Goal: Task Accomplishment & Management: Use online tool/utility

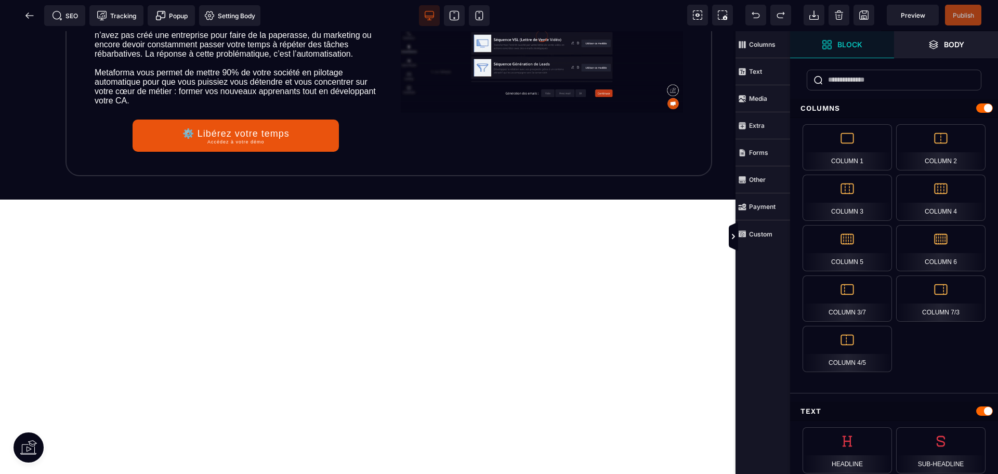
scroll to position [2462, 0]
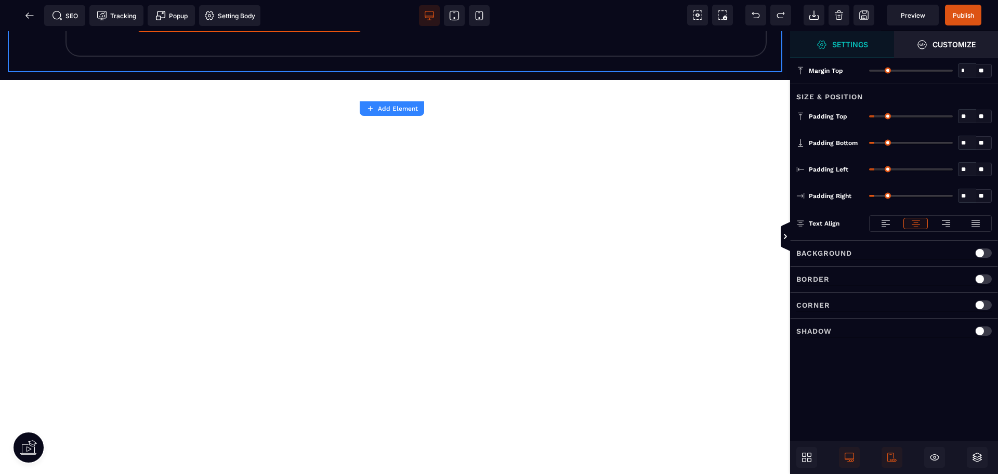
click at [385, 114] on button "Add Element" at bounding box center [392, 108] width 64 height 15
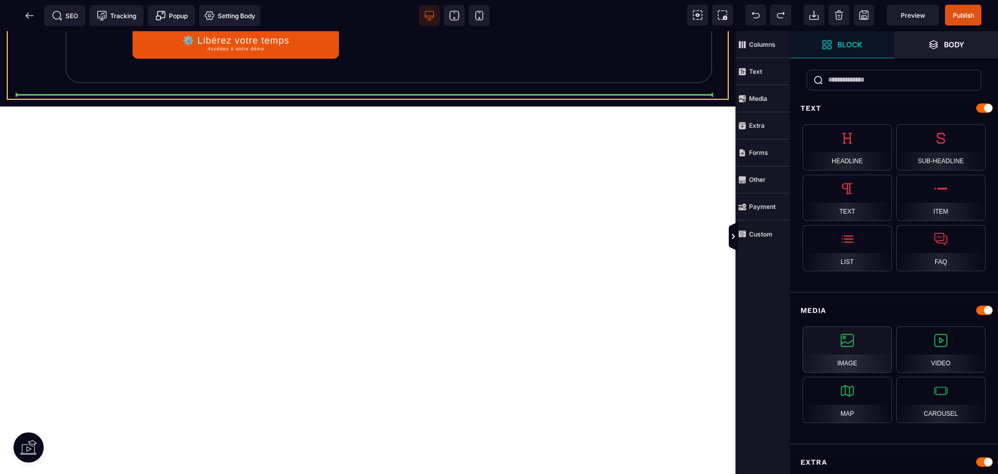
select select
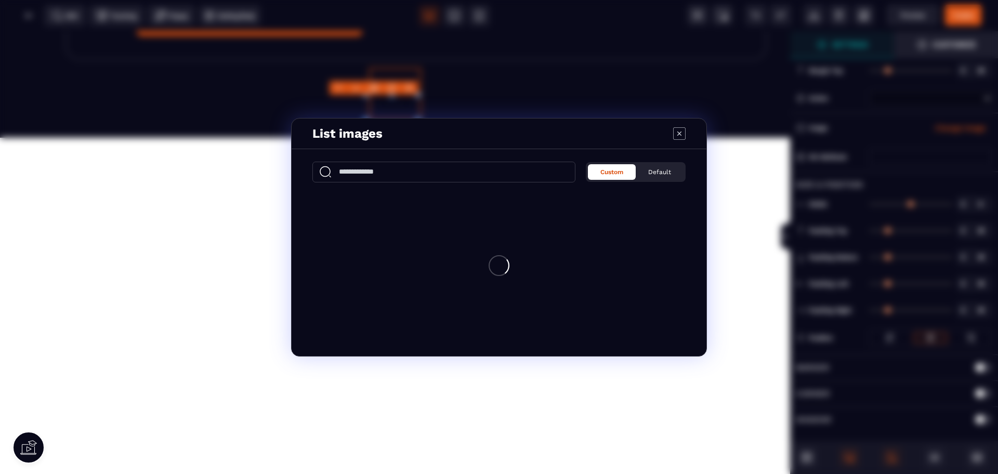
type input "*"
type input "***"
type input "*"
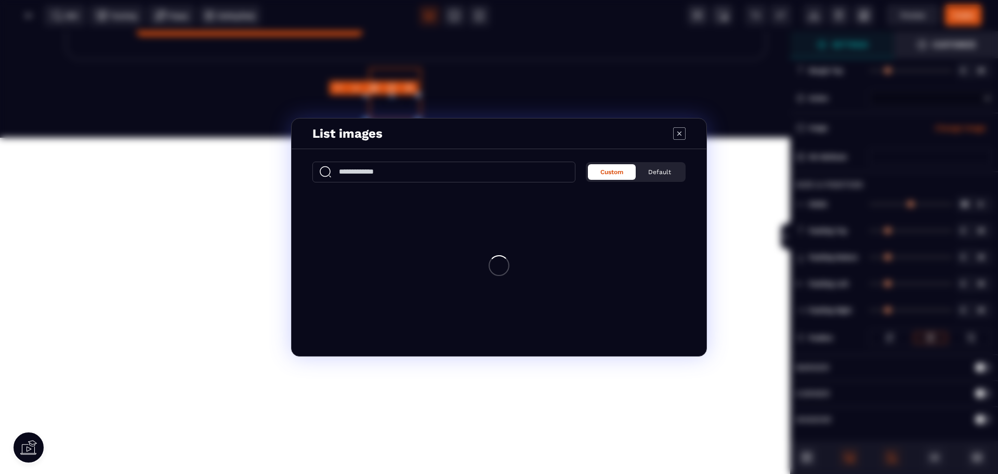
type input "*"
select select
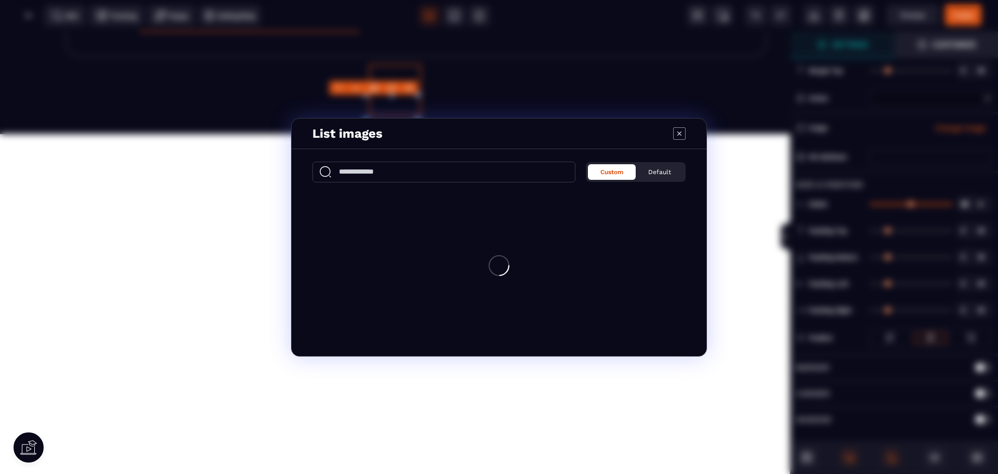
select select
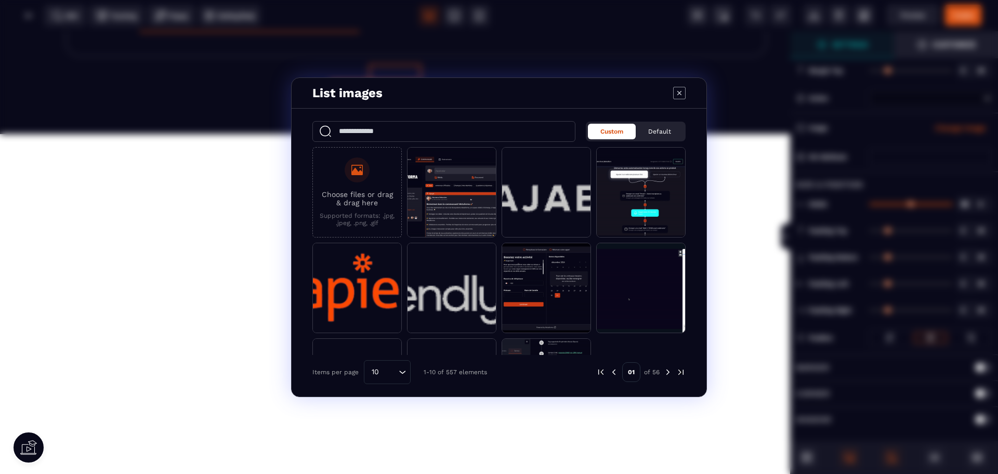
click at [369, 186] on label "Choose files or drag & drag here Supported formats: .jpg, .jpeg, .png, .gif" at bounding box center [357, 191] width 78 height 69
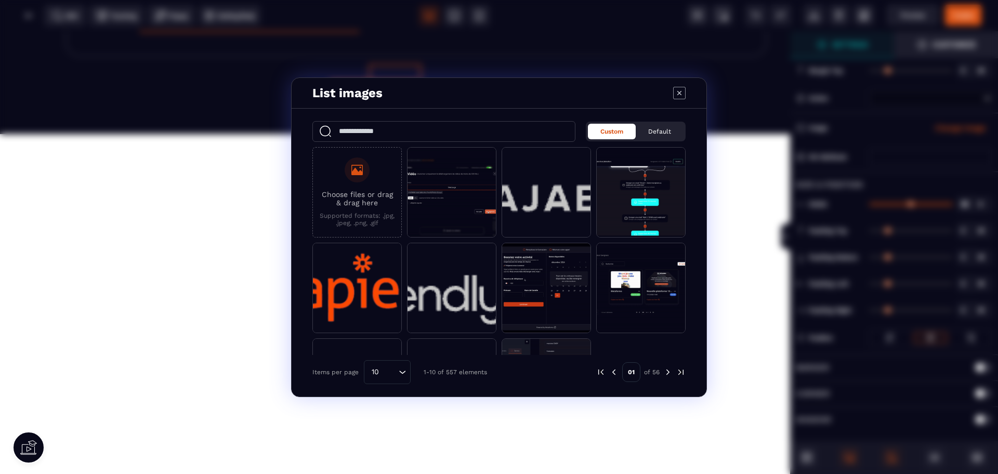
click at [0, 0] on input "Choose files or drag & drag here Supported formats: .jpg, .jpeg, .png, .gif" at bounding box center [0, 0] width 0 height 0
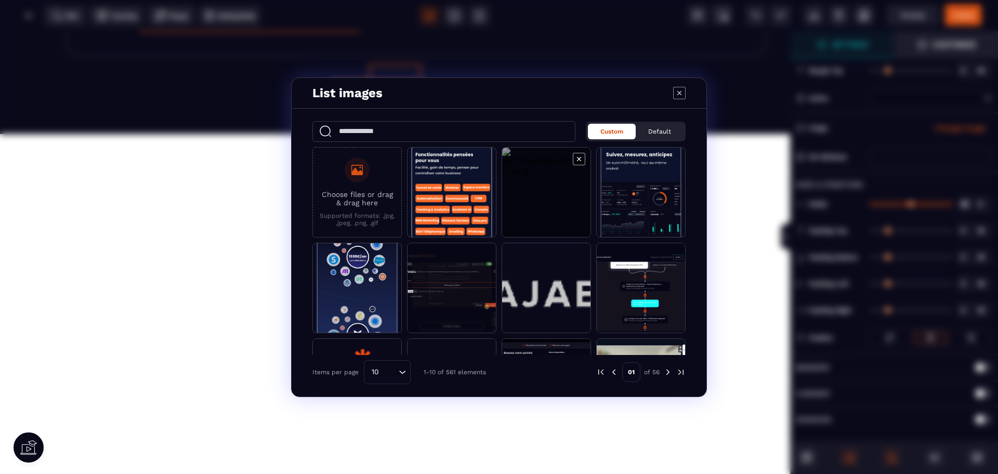
click at [576, 157] on icon "Modal window" at bounding box center [579, 159] width 12 height 12
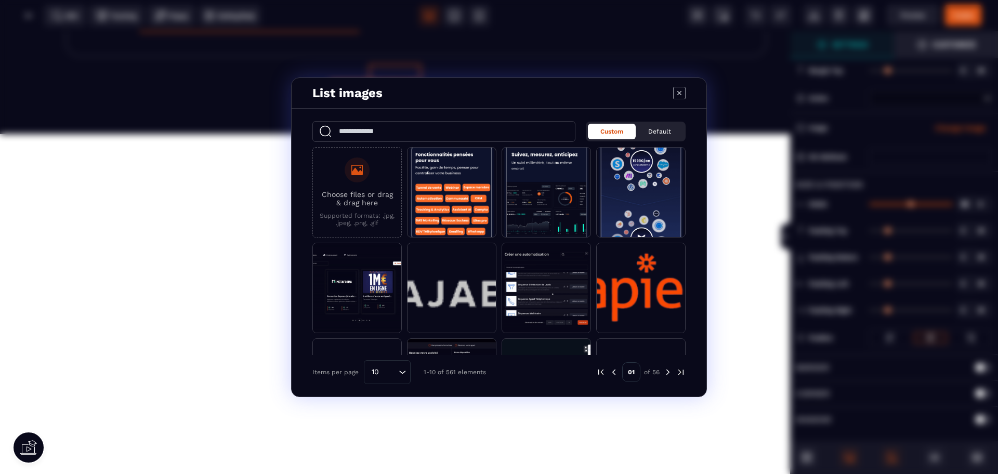
click at [399, 208] on div "Choose files or drag & drag here Supported formats: .jpg, .jpeg, .png, .gif" at bounding box center [356, 192] width 89 height 90
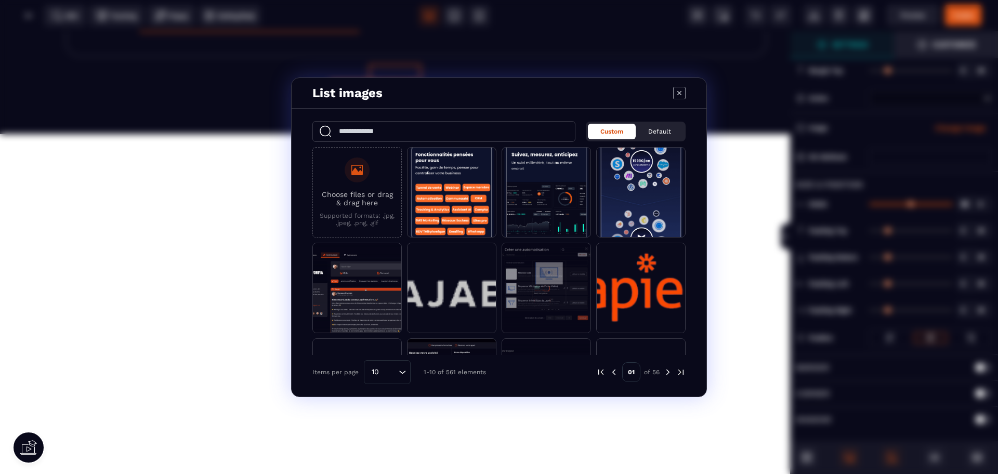
click at [399, 208] on div "Choose files or drag & drag here Supported formats: .jpg, .jpeg, .png, .gif" at bounding box center [356, 192] width 89 height 90
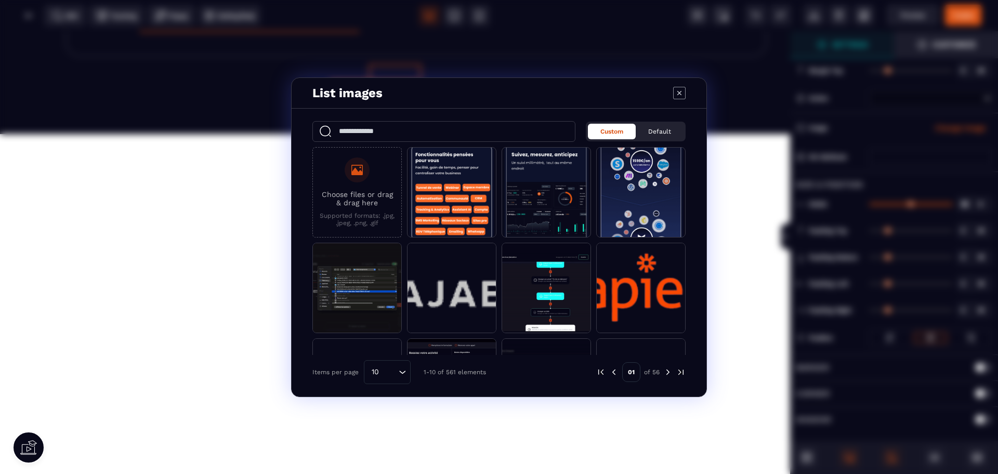
click at [370, 195] on p "Choose files or drag & drag here" at bounding box center [357, 198] width 78 height 17
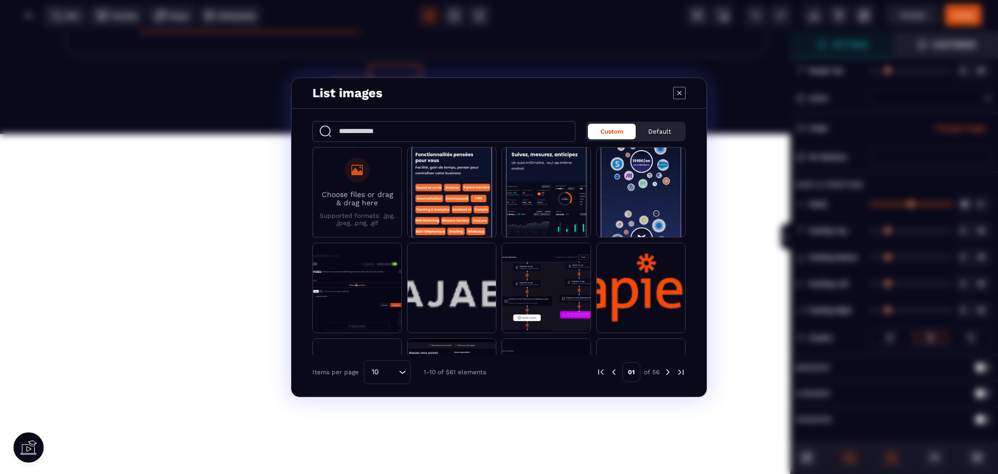
click at [0, 0] on input "Choose files or drag & drag here Supported formats: .jpg, .jpeg, .png, .gif" at bounding box center [0, 0] width 0 height 0
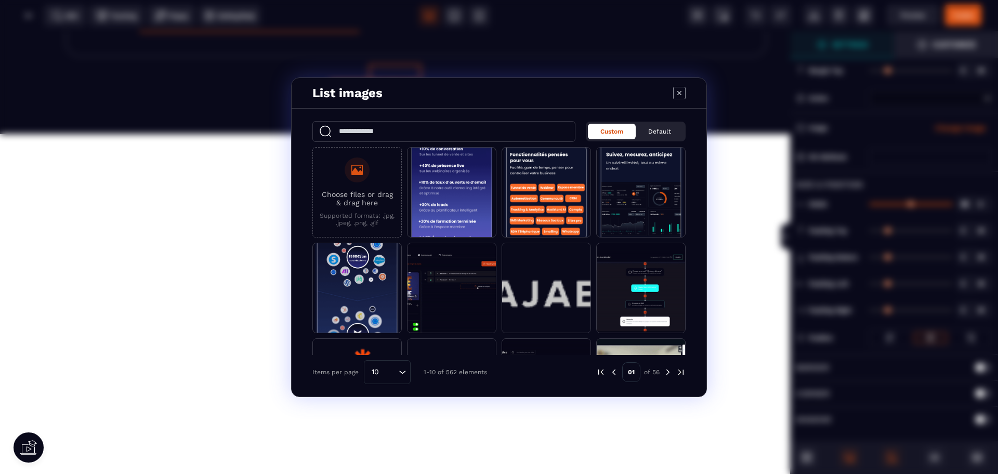
click at [677, 93] on icon "Modal window" at bounding box center [679, 93] width 12 height 12
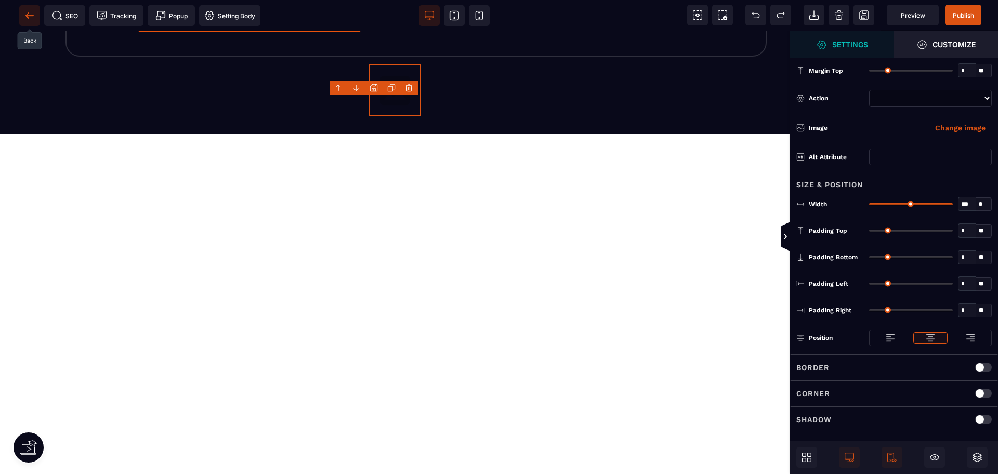
click at [32, 15] on icon at bounding box center [29, 15] width 10 height 10
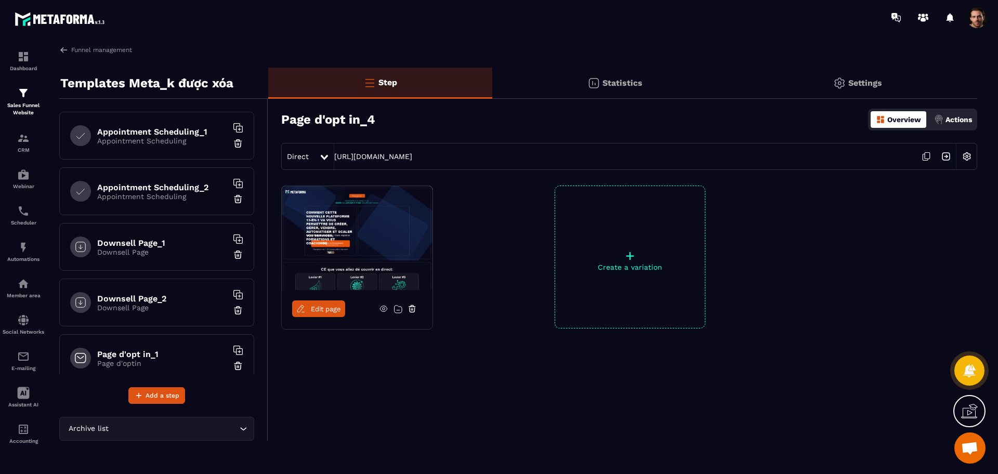
click at [154, 242] on h6 "Downsell Page_1" at bounding box center [162, 243] width 130 height 10
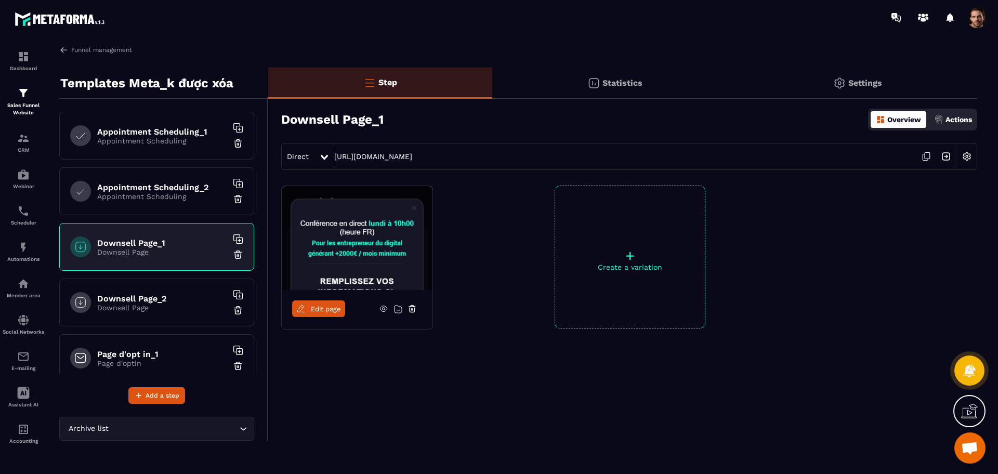
click at [158, 303] on h6 "Downsell Page_2" at bounding box center [162, 299] width 130 height 10
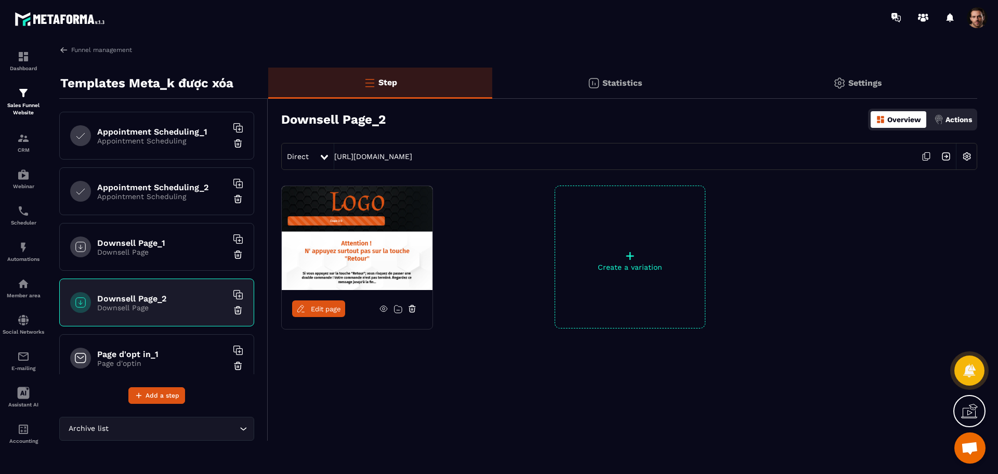
click at [149, 346] on div "Page d'opt in_1 Page d'optin" at bounding box center [156, 358] width 195 height 48
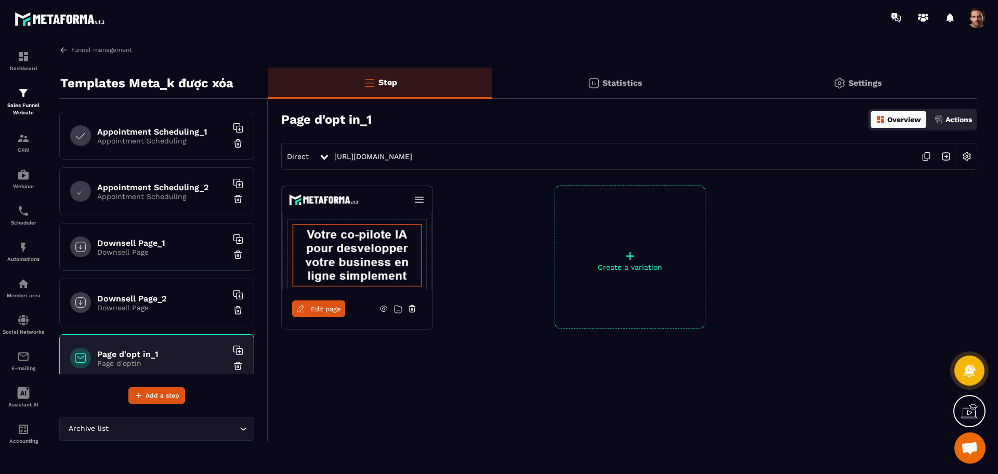
click at [330, 311] on span "Edit page" at bounding box center [326, 309] width 30 height 8
